Goal: Transaction & Acquisition: Obtain resource

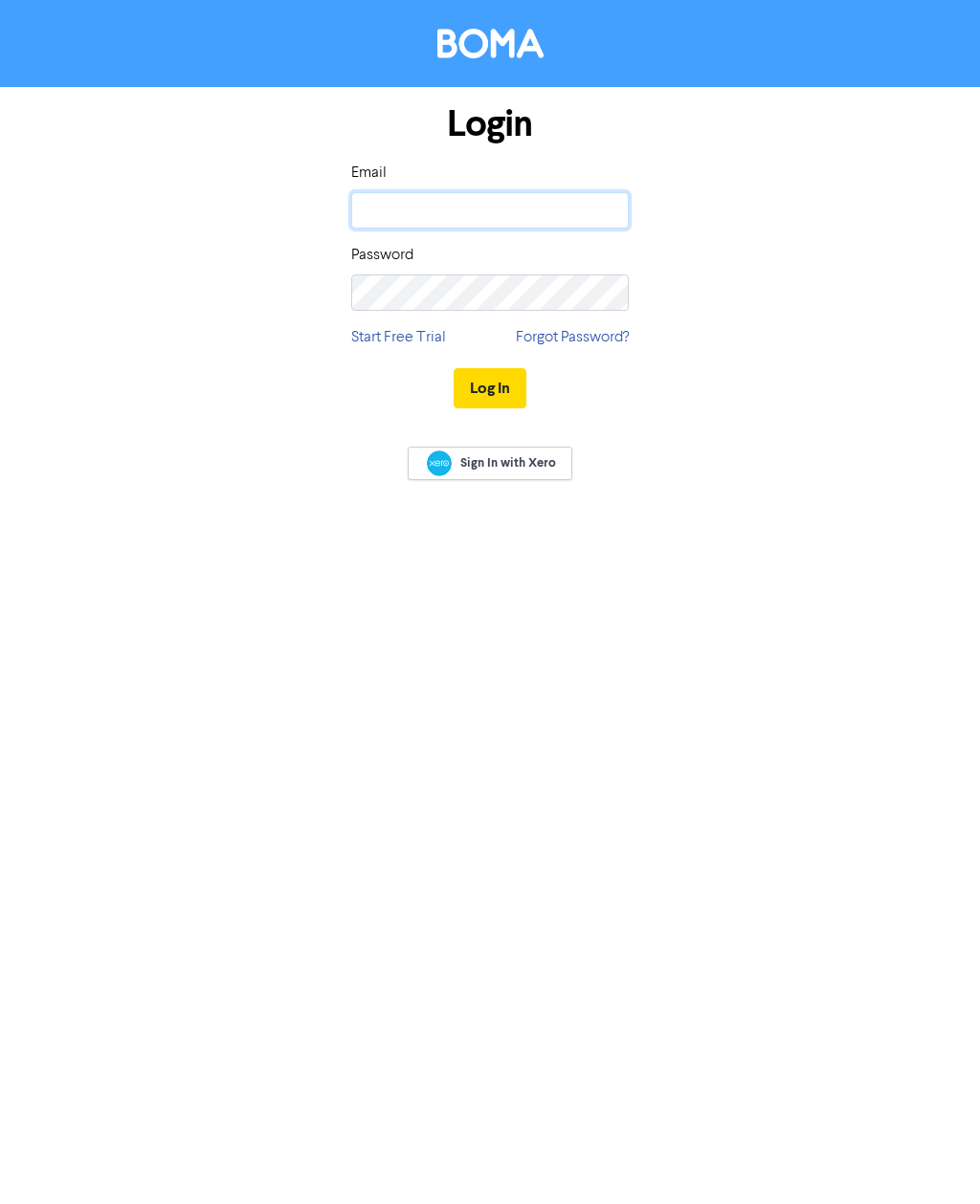
type input "[EMAIL_ADDRESS][DOMAIN_NAME]"
click at [489, 387] on button "Log In" at bounding box center [490, 388] width 73 height 40
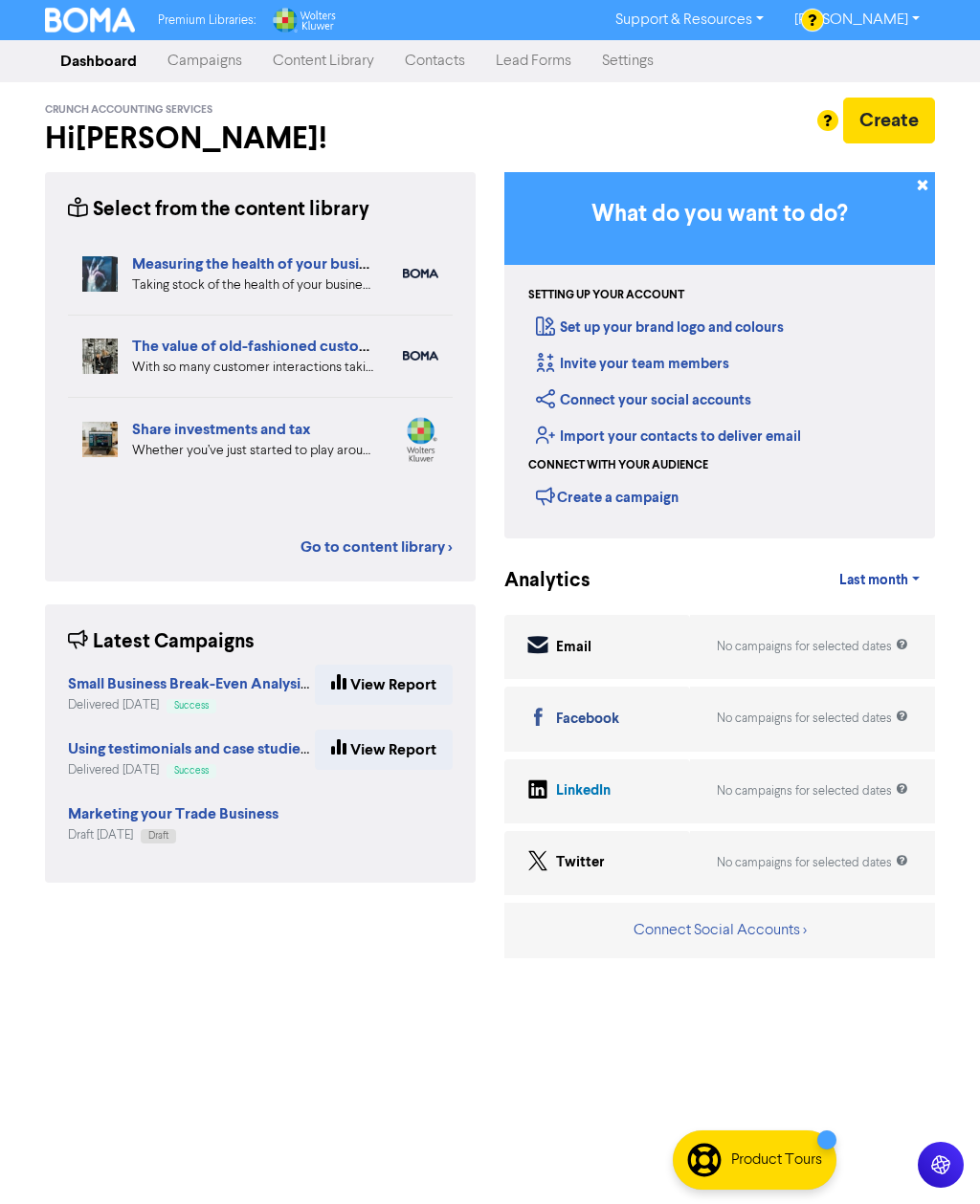
click at [393, 553] on link "Go to content library >" at bounding box center [376, 546] width 152 height 23
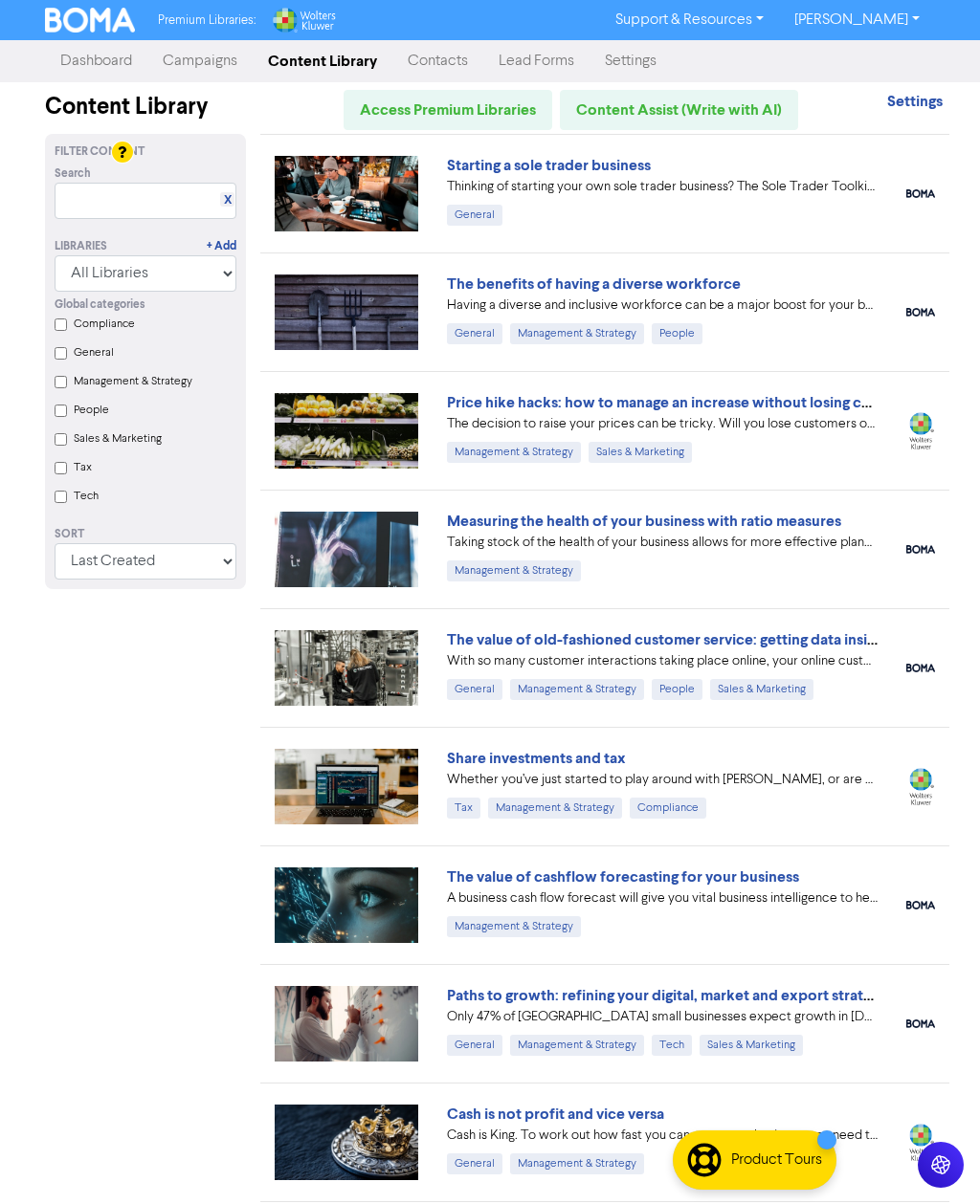
click at [588, 173] on link "Starting a sole trader business" at bounding box center [548, 165] width 204 height 19
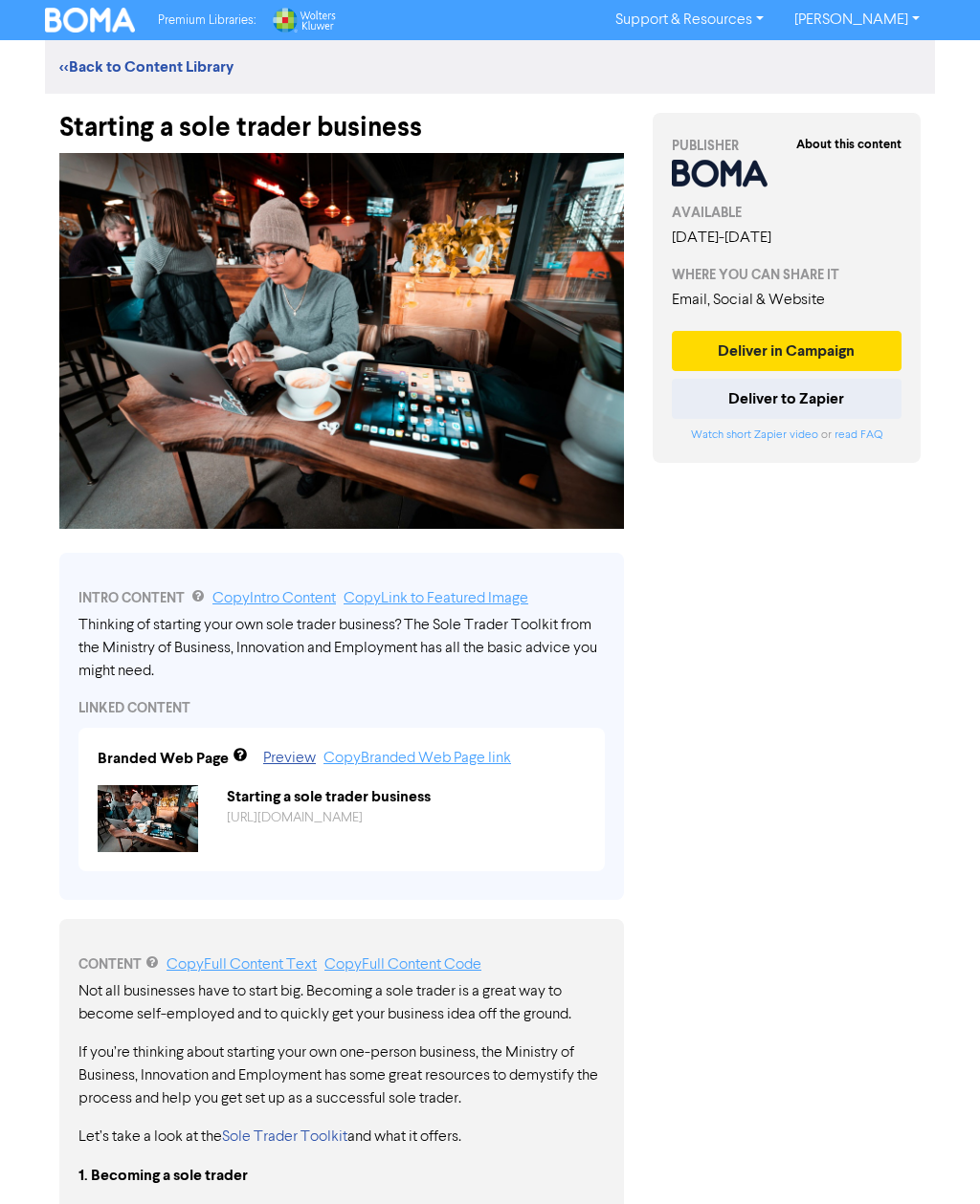
click at [826, 419] on button "Deliver to Zapier" at bounding box center [786, 398] width 229 height 40
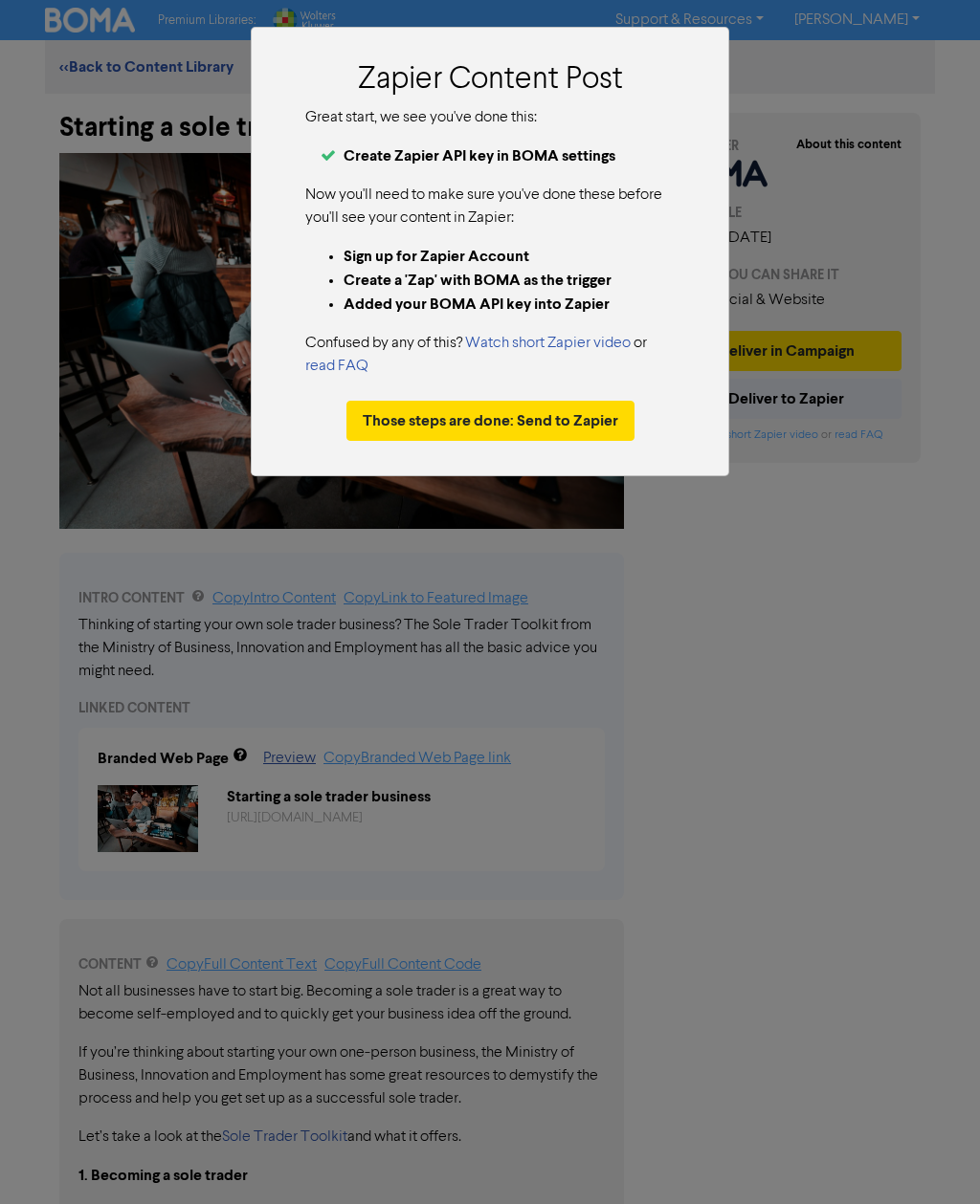
click at [541, 415] on button "Those steps are done: Send to Zapier" at bounding box center [490, 421] width 287 height 40
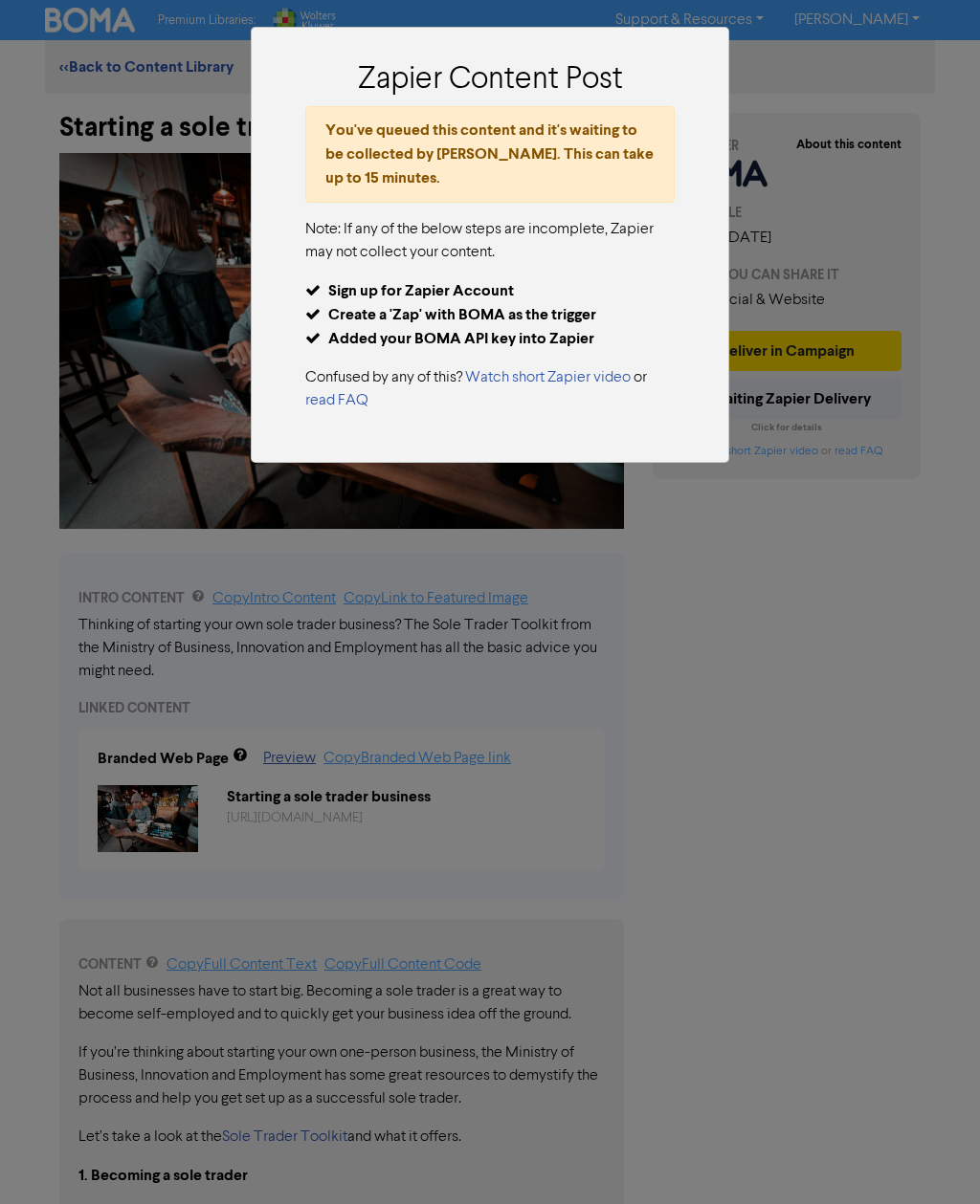
click at [853, 733] on div "Zapier Content Post You've queued this content and it's waiting to be collected…" at bounding box center [490, 602] width 980 height 1204
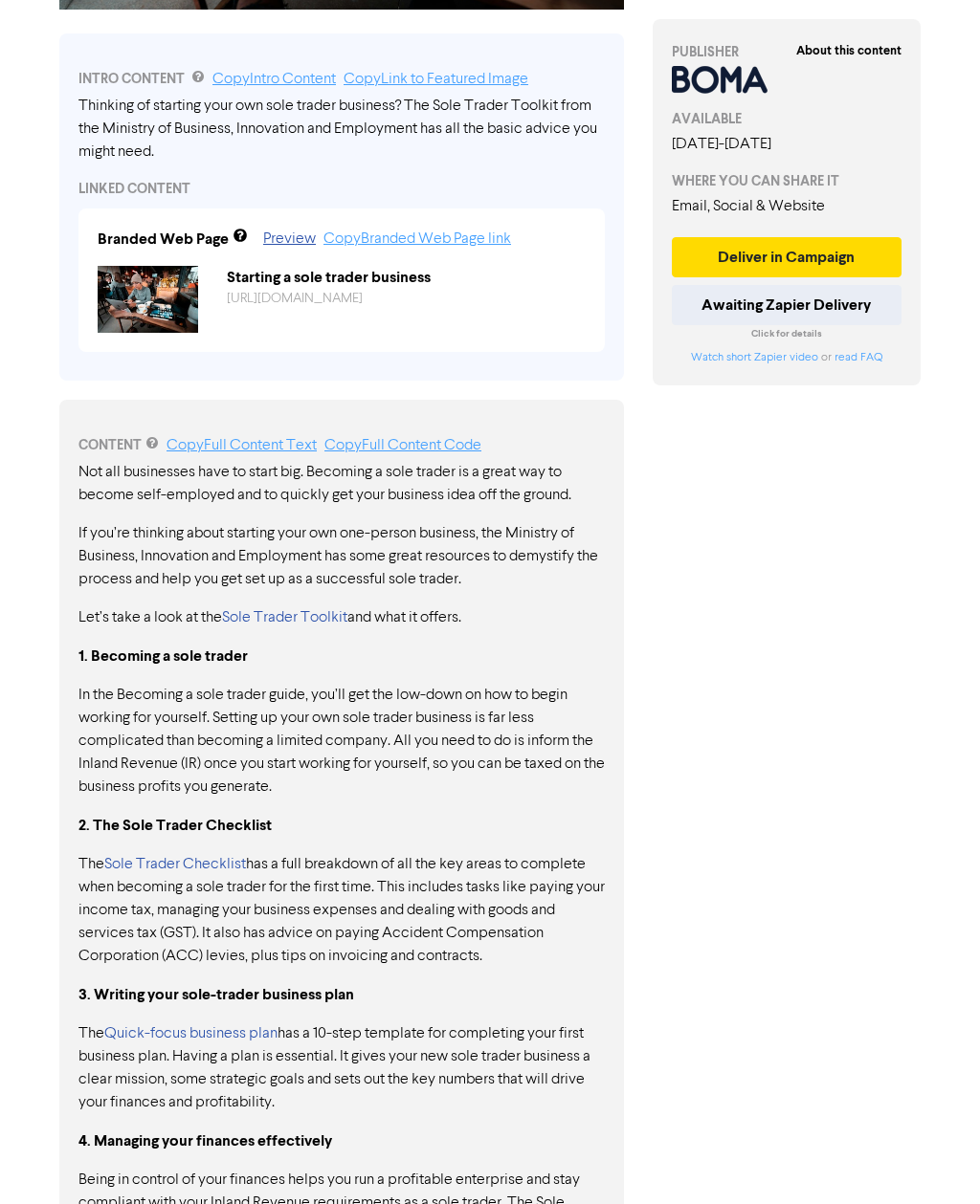
scroll to position [499, 0]
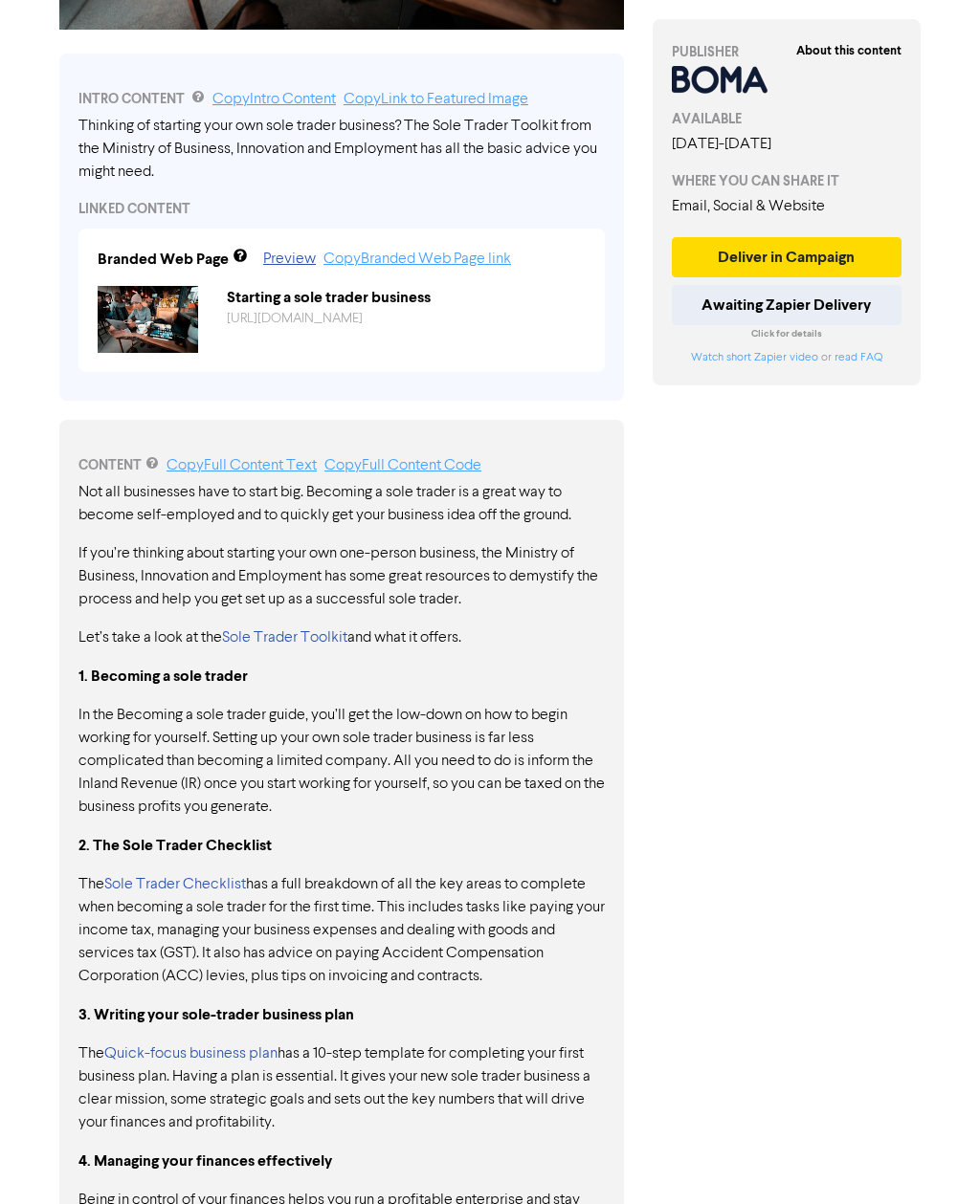
click at [296, 646] on link "Sole Trader Toolkit" at bounding box center [285, 638] width 125 height 15
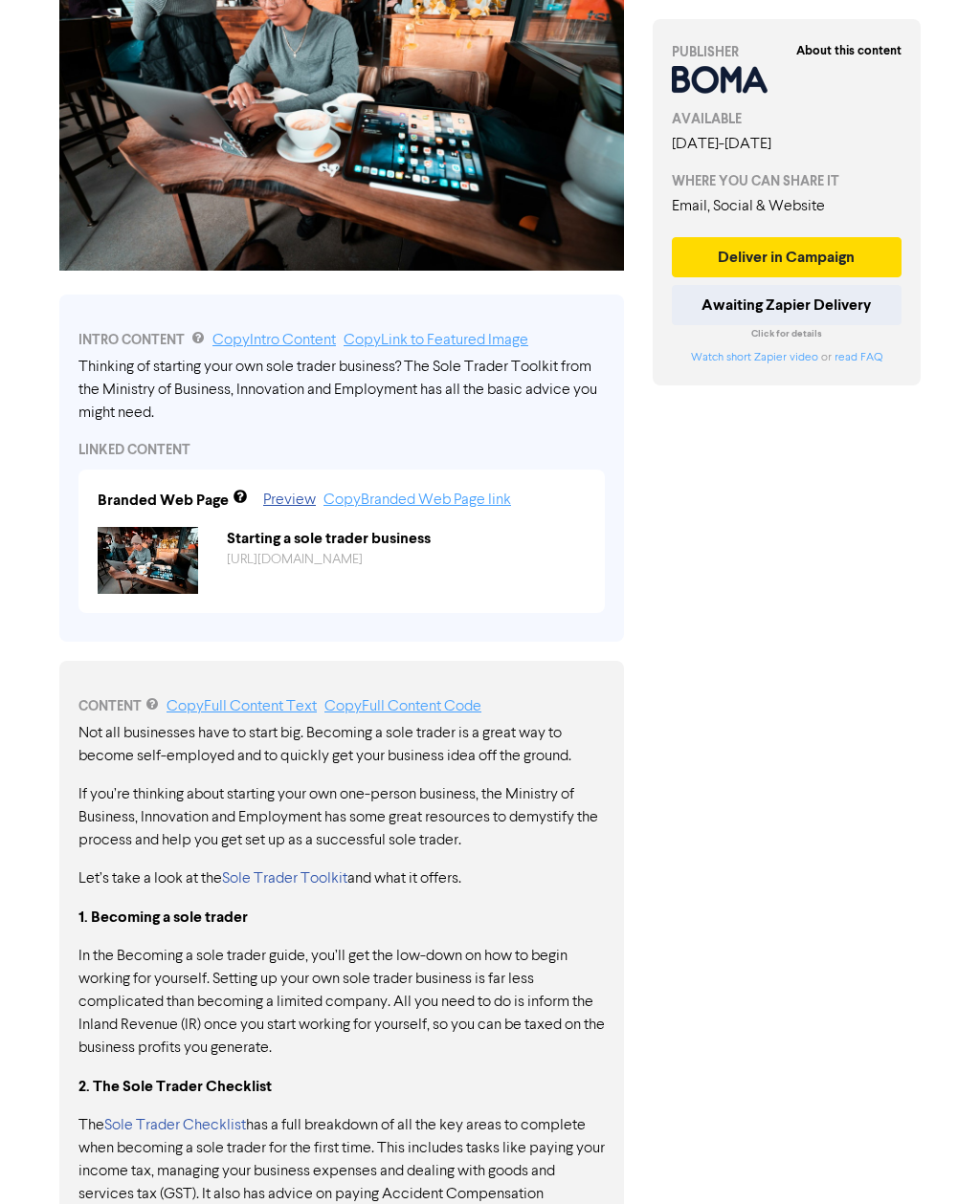
scroll to position [0, 0]
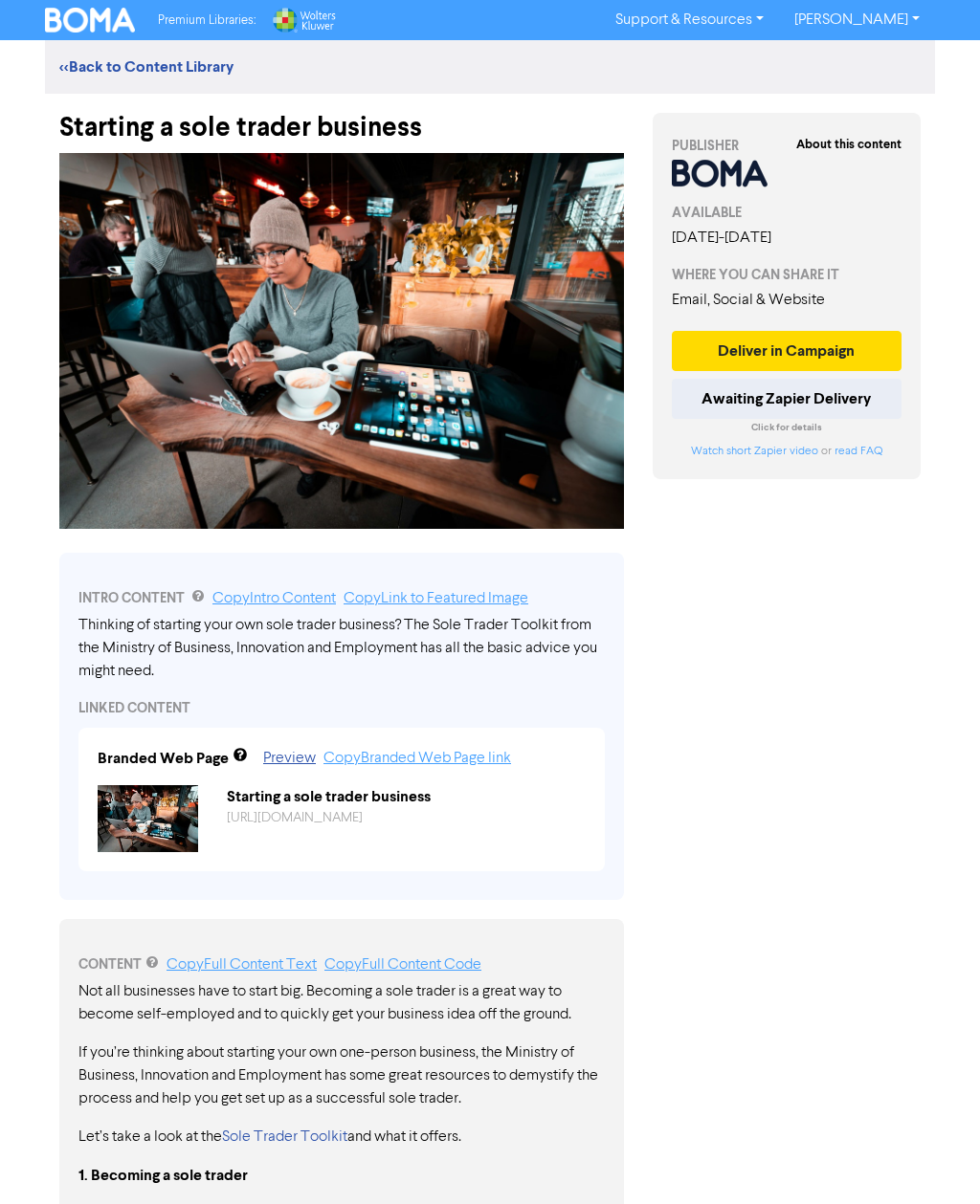
click at [182, 57] on link "<< Back to Content Library" at bounding box center [146, 66] width 174 height 19
